Goal: Task Accomplishment & Management: Manage account settings

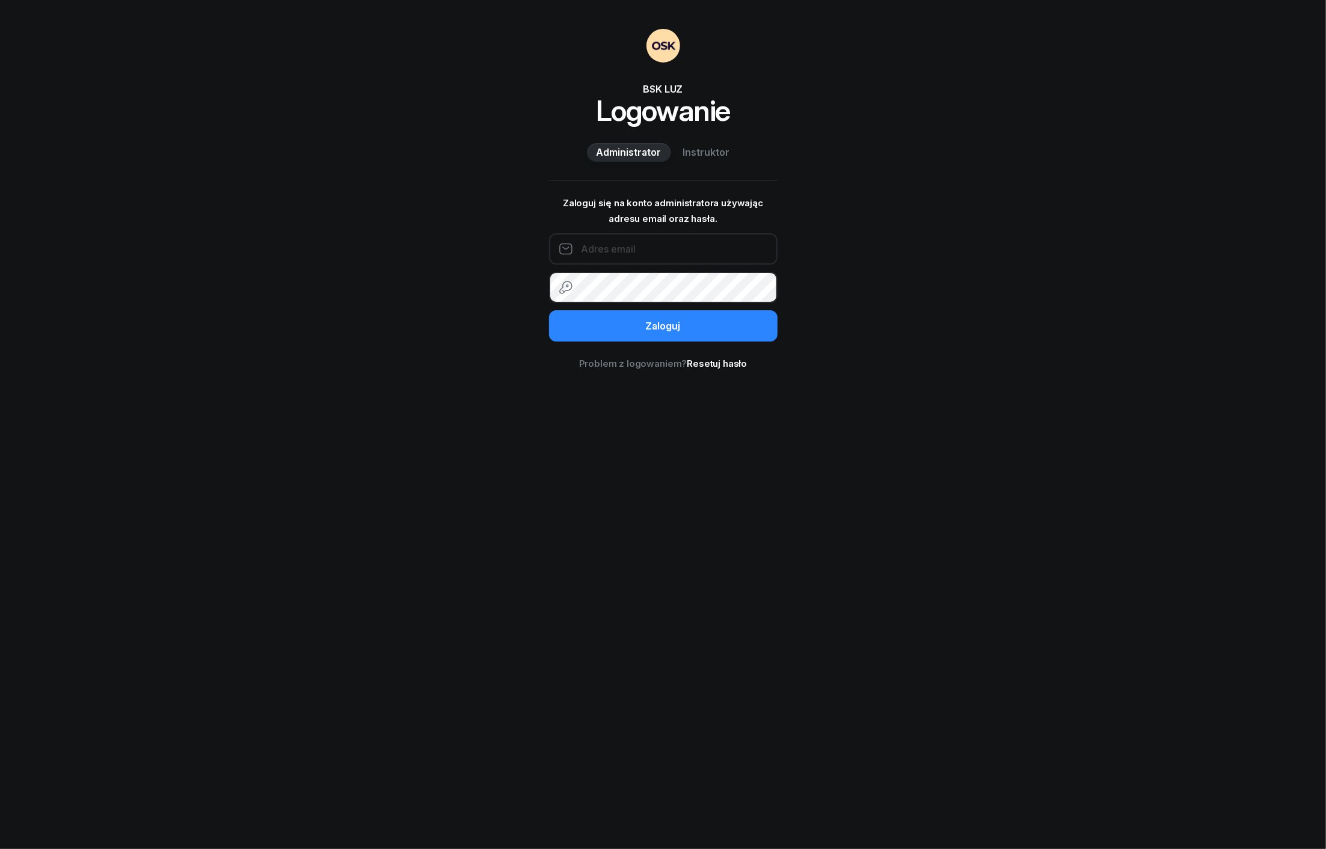
type input "piotrek.kl@hotmail.com"
click at [607, 330] on button "Zaloguj" at bounding box center [663, 325] width 229 height 31
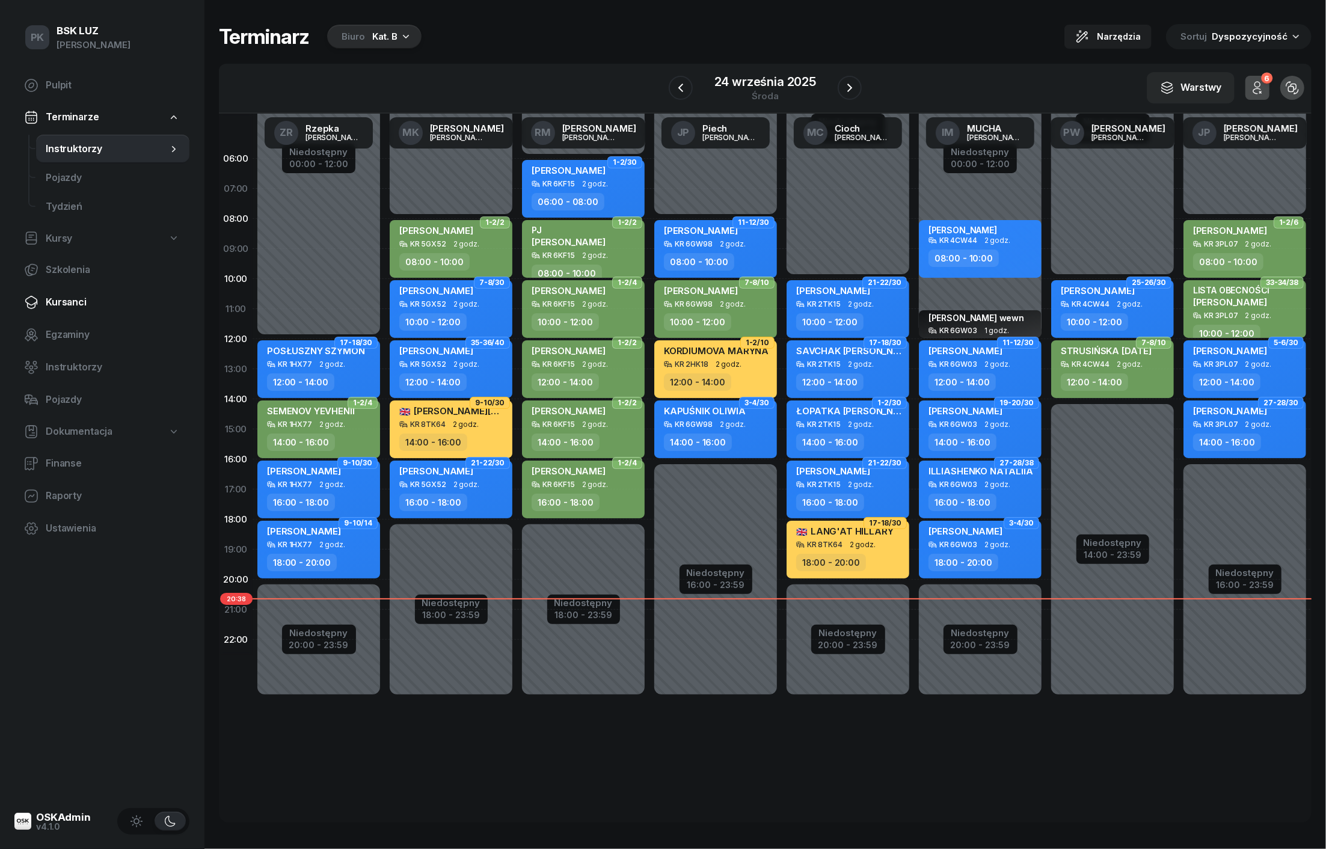
click at [71, 299] on span "Kursanci" at bounding box center [113, 303] width 134 height 16
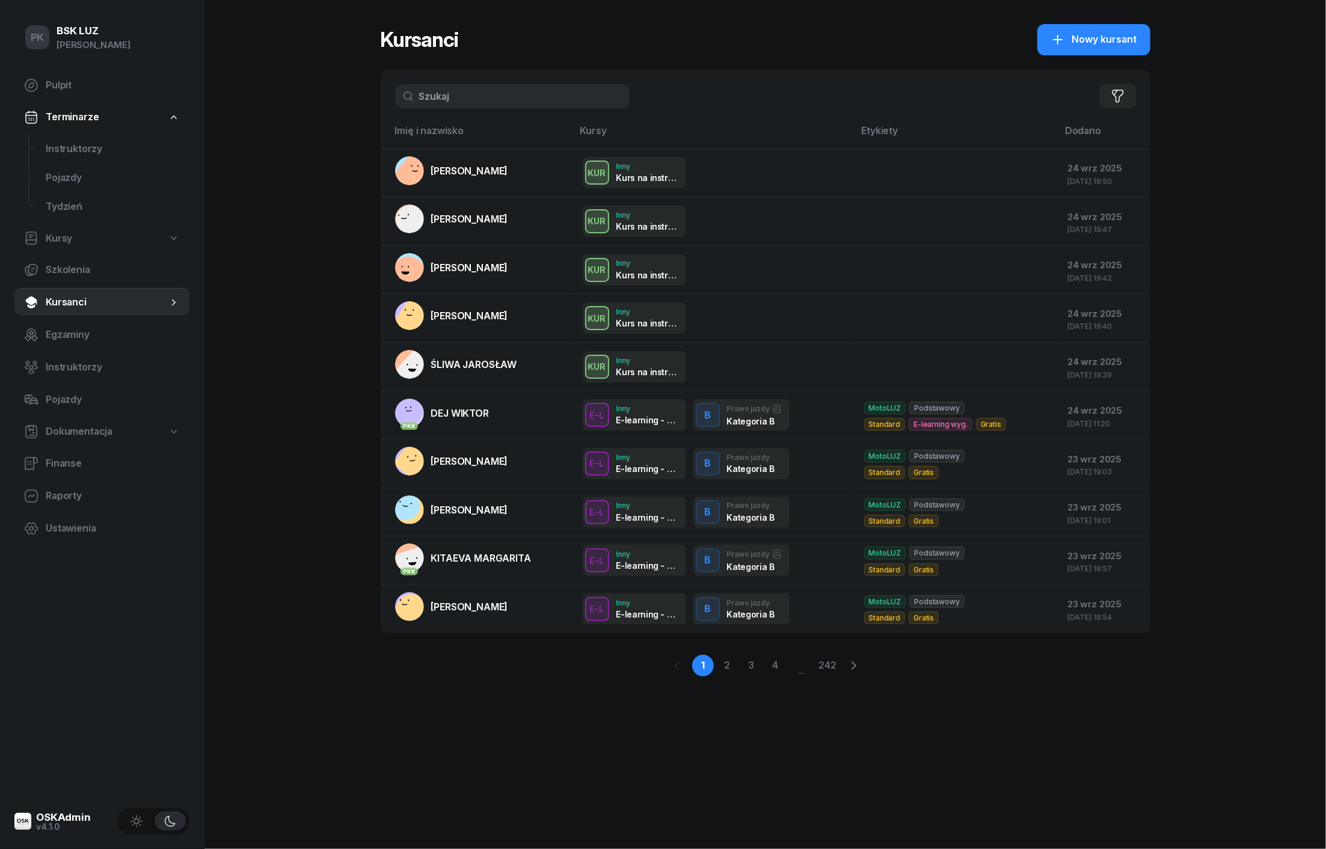
click at [501, 101] on input "text" at bounding box center [512, 96] width 235 height 24
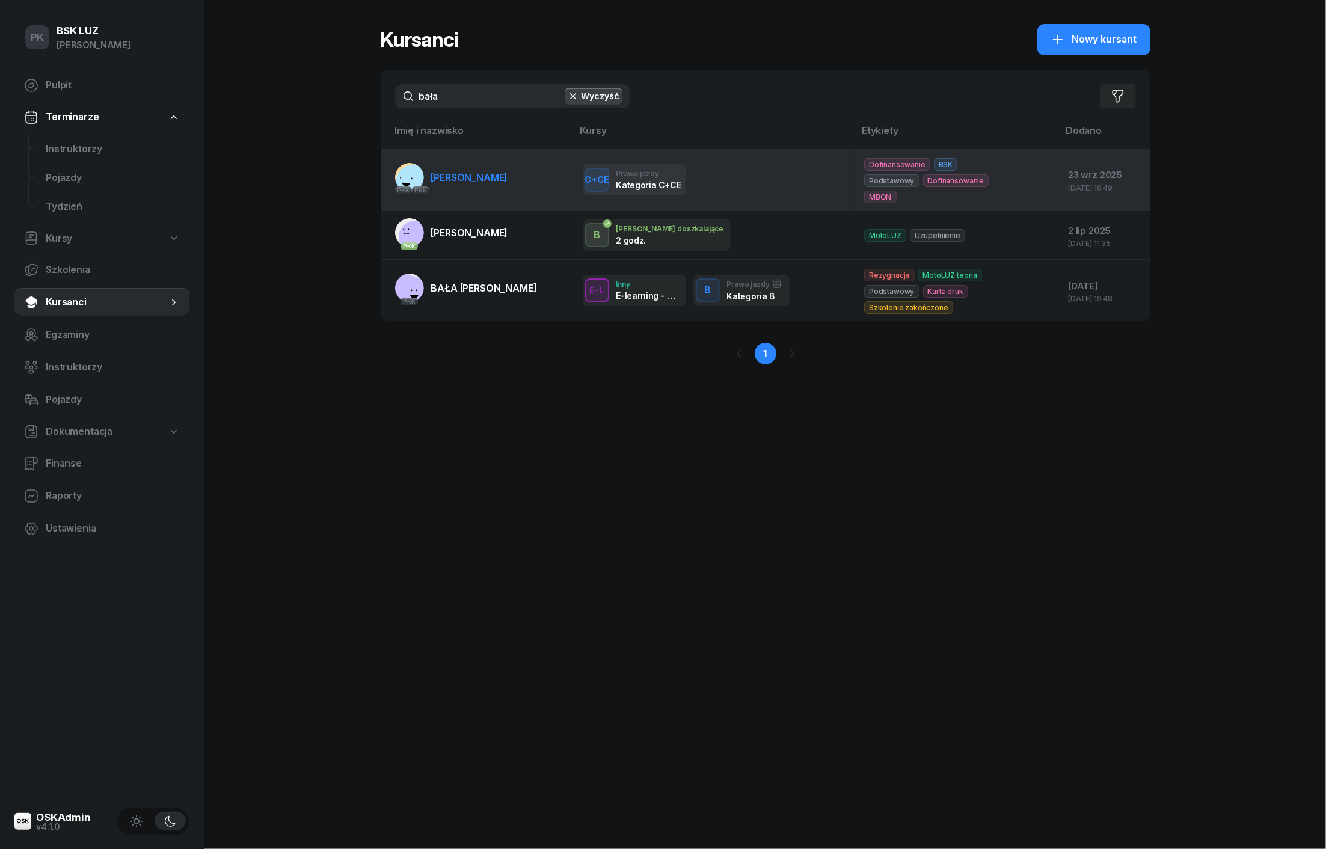
type input "bała"
click at [492, 168] on link "PKK PKK BAŁA [GEOGRAPHIC_DATA]" at bounding box center [451, 177] width 113 height 29
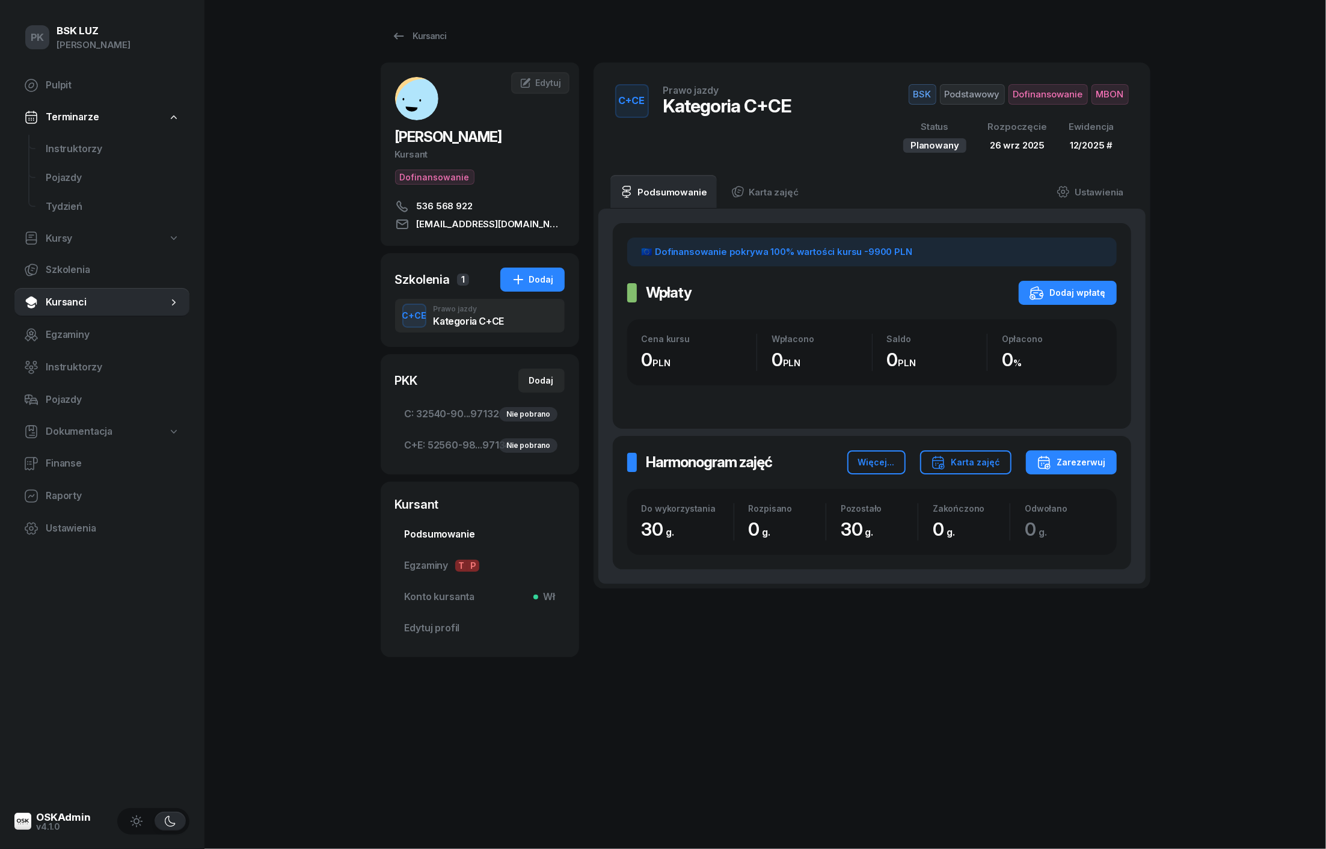
click at [465, 535] on span "Podsumowanie" at bounding box center [480, 535] width 150 height 16
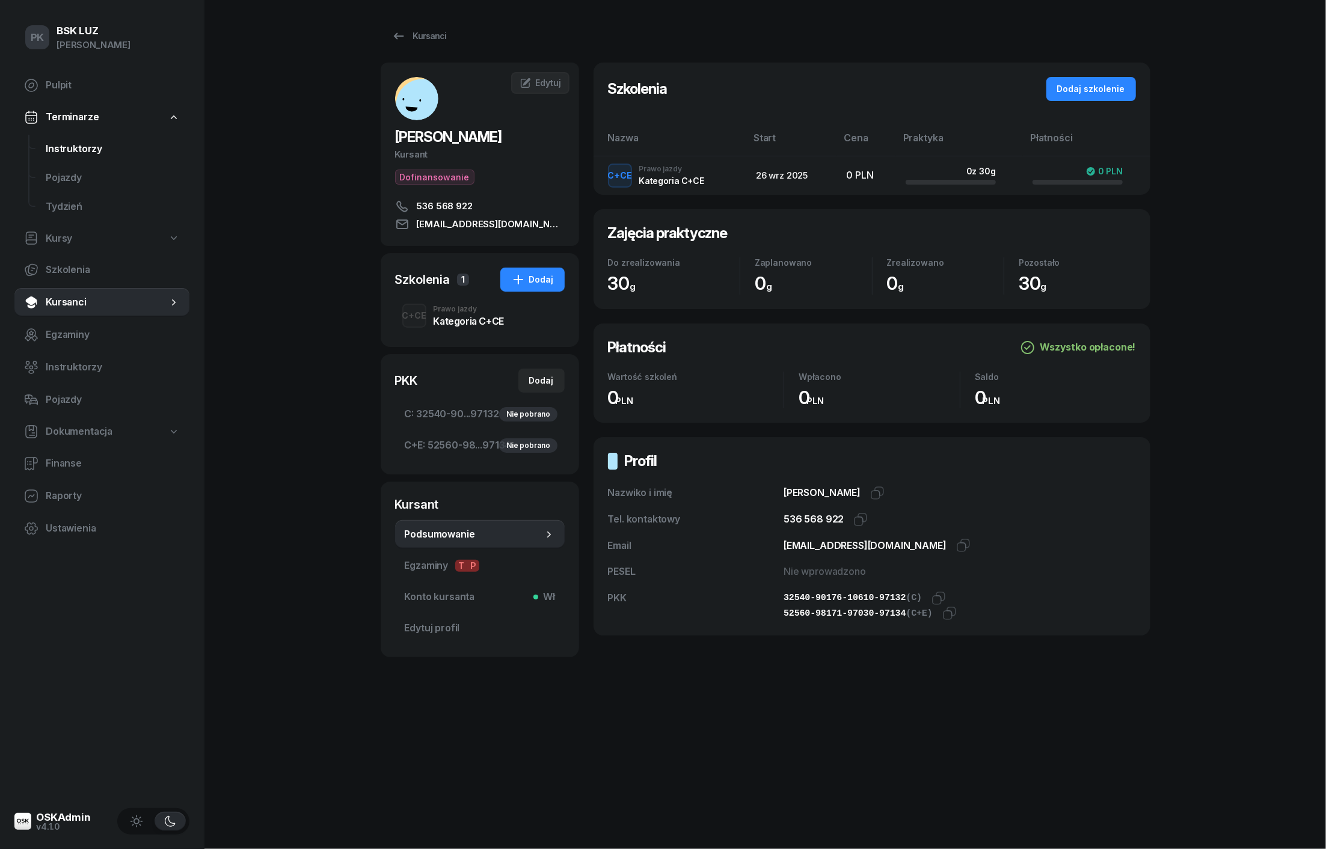
click at [102, 150] on span "Instruktorzy" at bounding box center [113, 149] width 134 height 16
